Goal: Transaction & Acquisition: Book appointment/travel/reservation

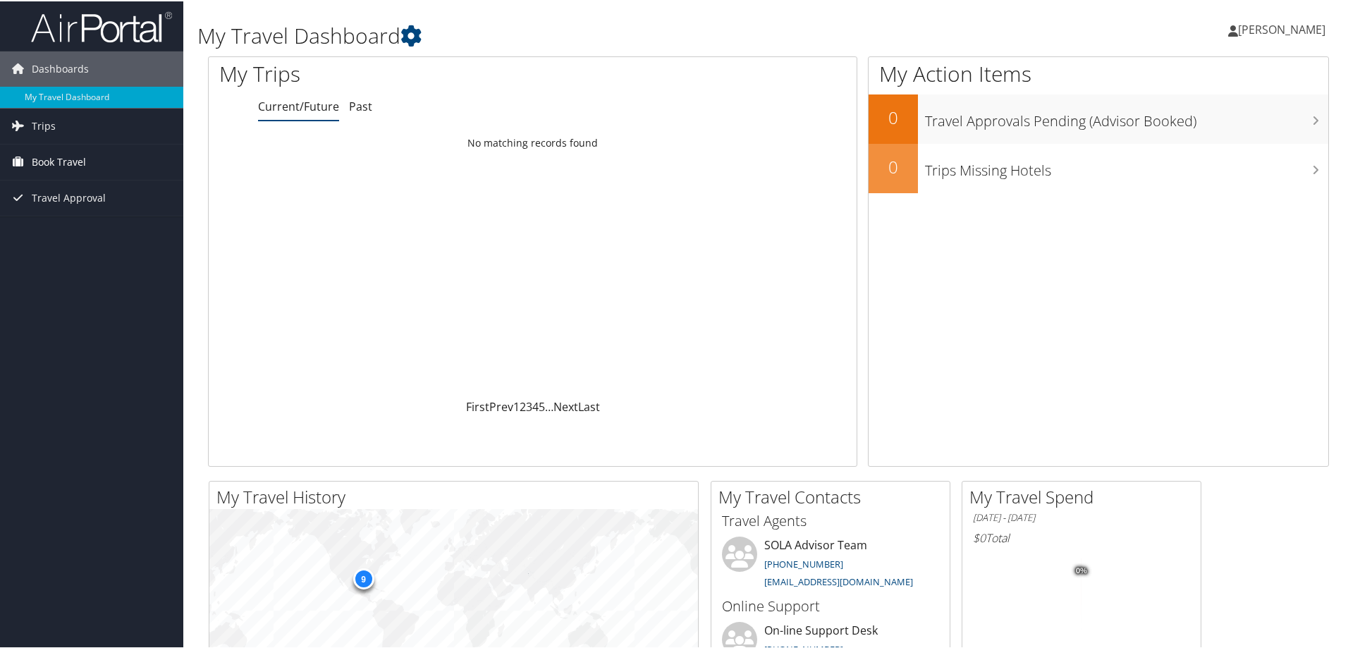
click at [71, 162] on span "Book Travel" at bounding box center [59, 160] width 54 height 35
click at [128, 212] on link "Book/Manage Online Trips" at bounding box center [91, 210] width 183 height 21
